Goal: Task Accomplishment & Management: Use online tool/utility

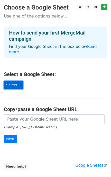
click at [13, 81] on link "Select..." at bounding box center [13, 85] width 19 height 8
click at [19, 140] on div "Example: https://docs.google.com/spreadsheets/d/abc/edit Next" at bounding box center [55, 131] width 111 height 34
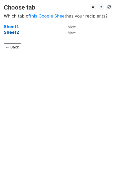
click at [12, 33] on strong "Sheet2" at bounding box center [11, 32] width 15 height 5
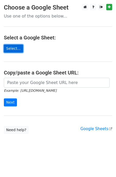
click at [16, 50] on link "Select..." at bounding box center [13, 48] width 19 height 8
